Goal: Information Seeking & Learning: Learn about a topic

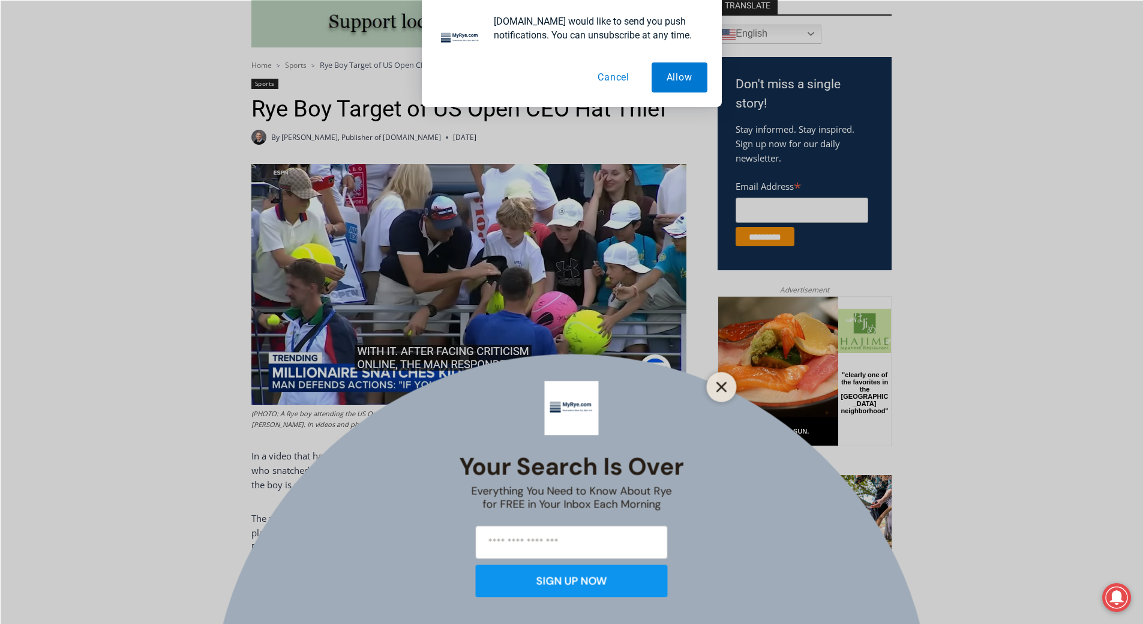
click at [715, 386] on button "Close" at bounding box center [722, 386] width 17 height 17
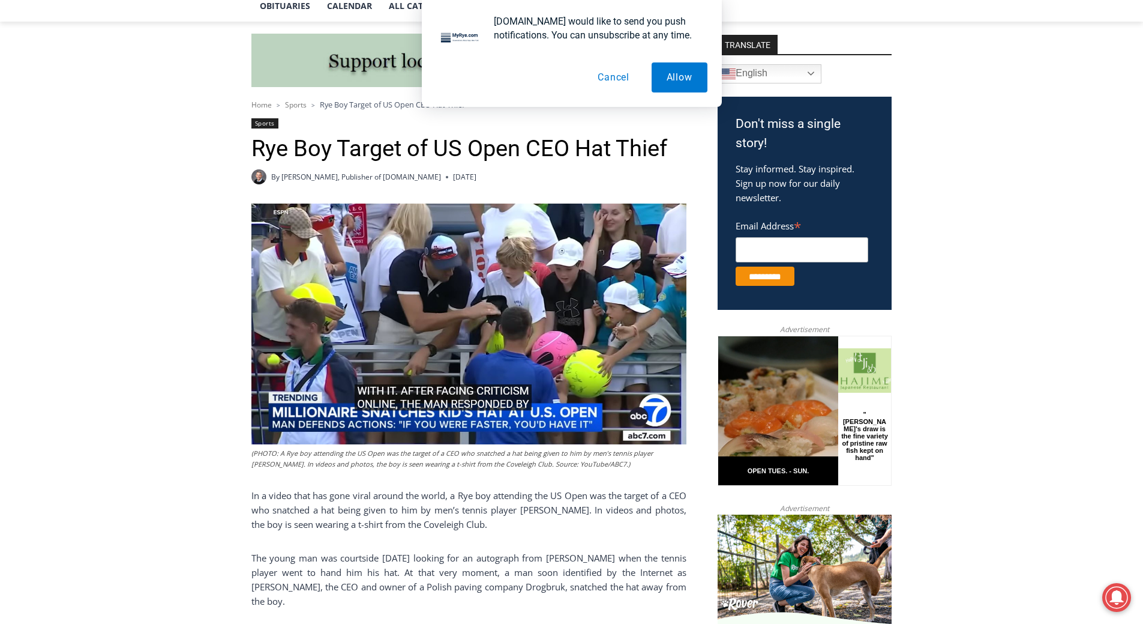
scroll to position [279, 0]
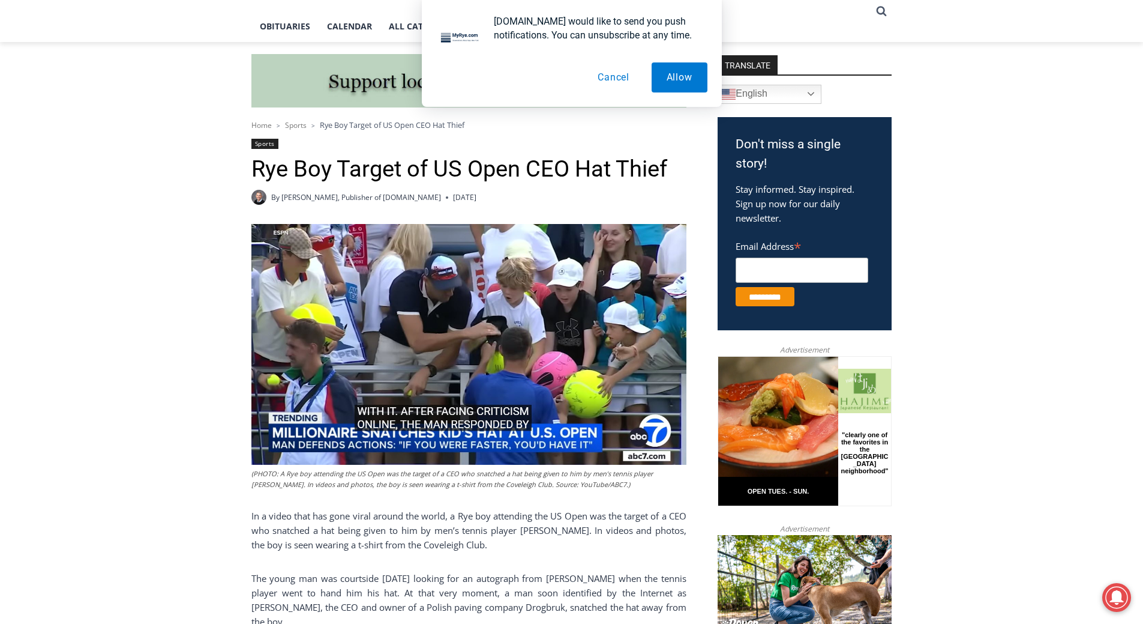
click at [609, 73] on button "Cancel" at bounding box center [614, 77] width 62 height 30
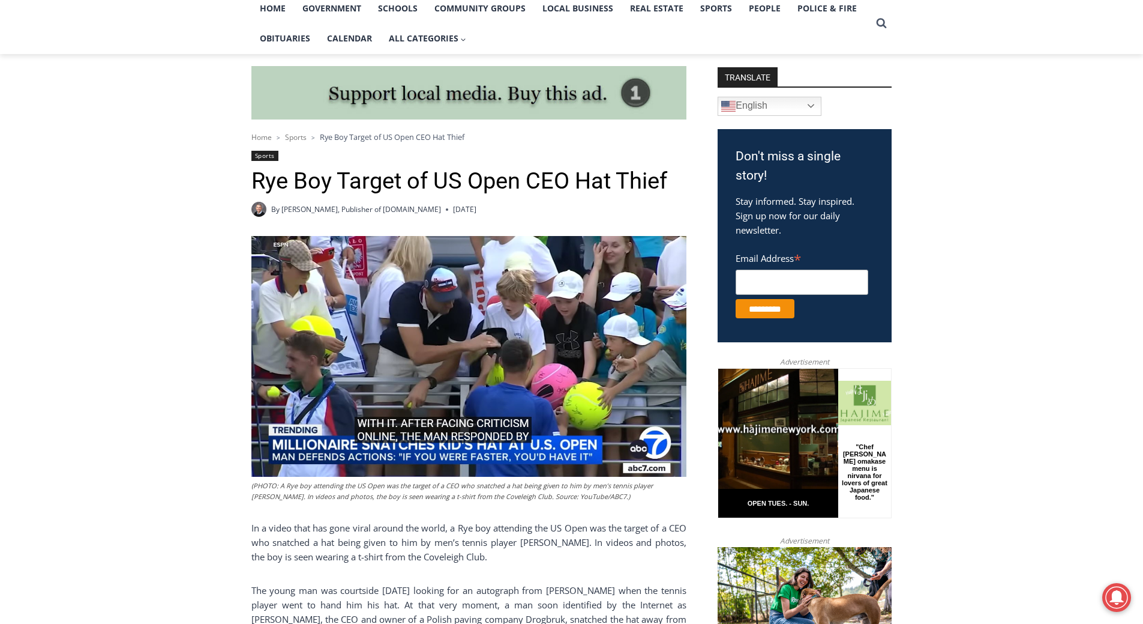
scroll to position [0, 0]
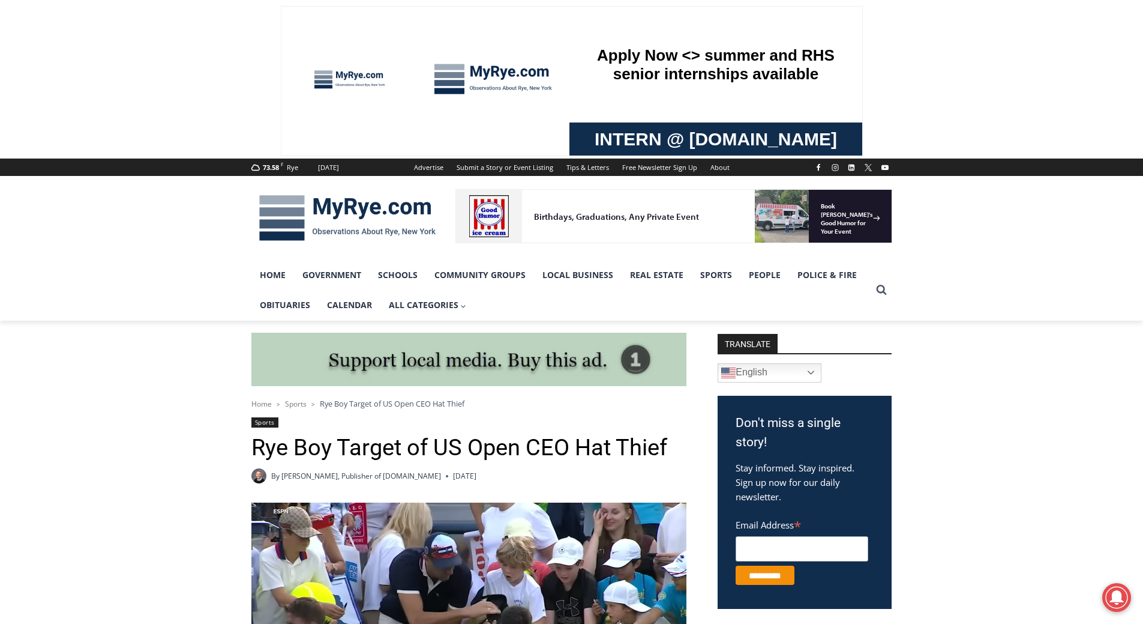
click at [347, 213] on img at bounding box center [347, 218] width 192 height 62
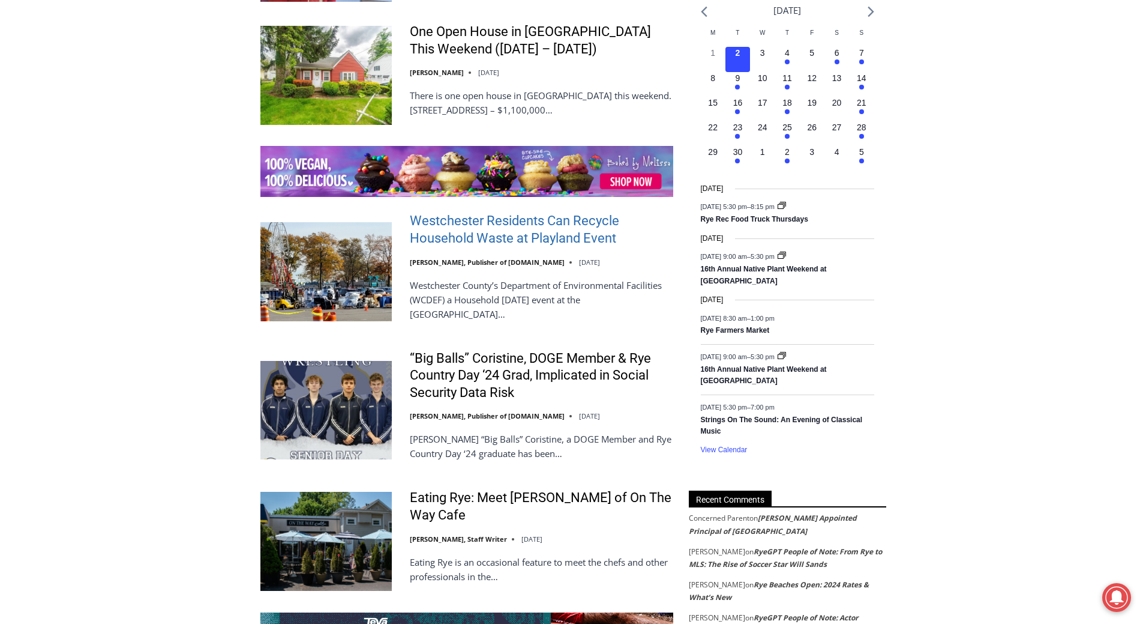
scroll to position [1801, 0]
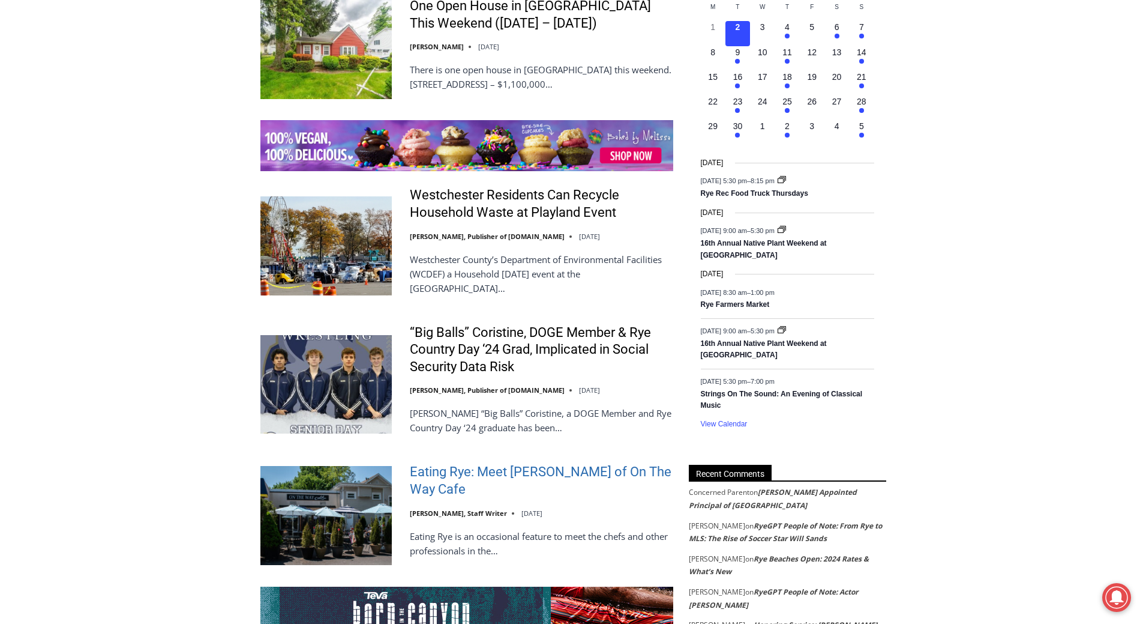
click at [568, 463] on link "Eating Rye: Meet [PERSON_NAME] of On The Way Cafe" at bounding box center [542, 480] width 264 height 34
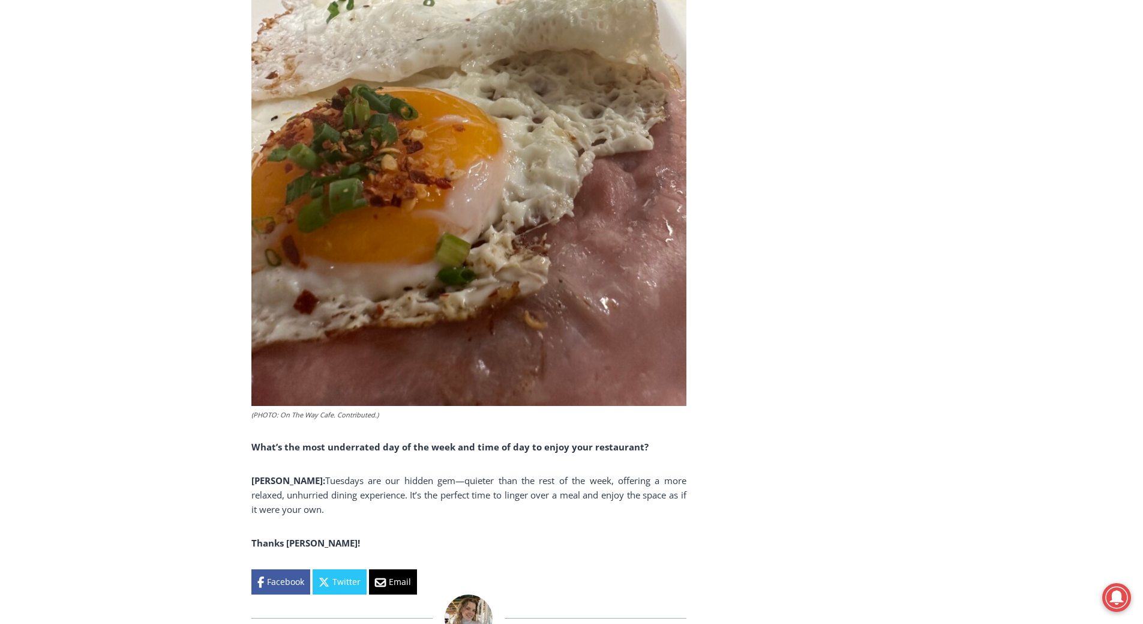
scroll to position [6062, 0]
